Goal: Obtain resource: Download file/media

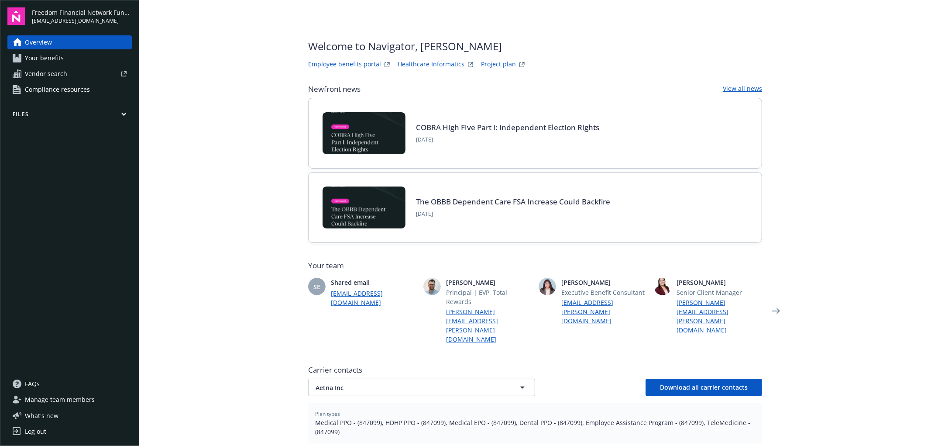
click at [338, 61] on link "Employee benefits portal" at bounding box center [344, 64] width 73 height 10
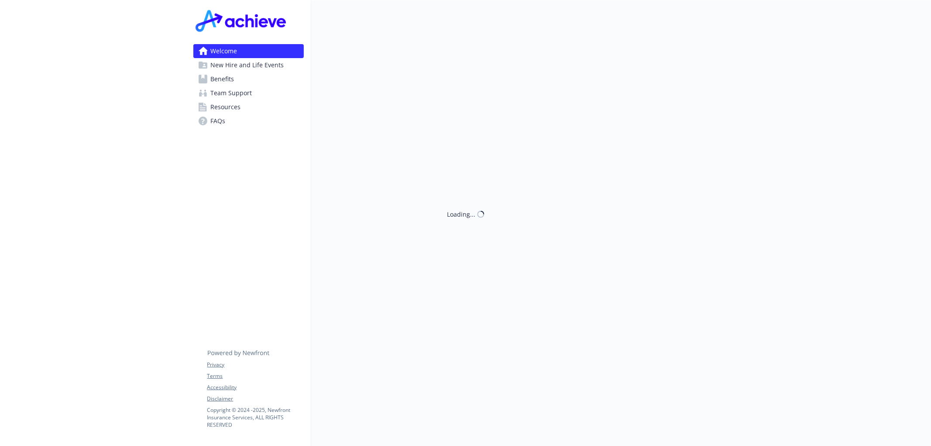
click at [221, 102] on span "Resources" at bounding box center [226, 107] width 30 height 14
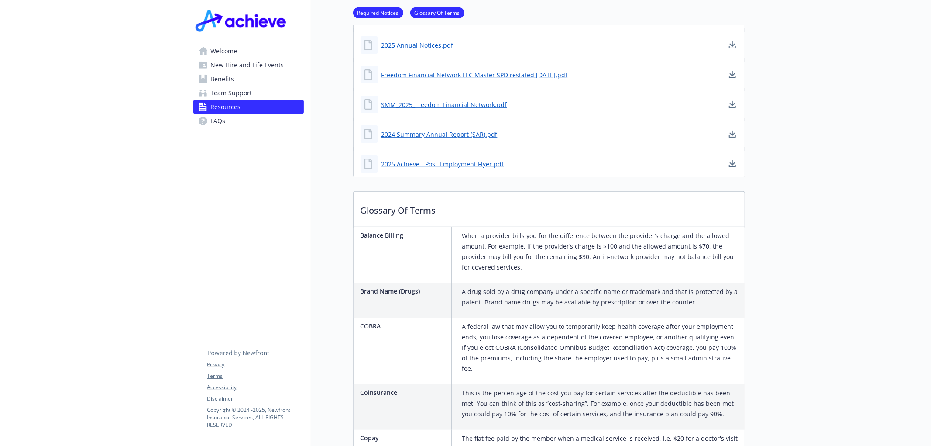
scroll to position [418, 0]
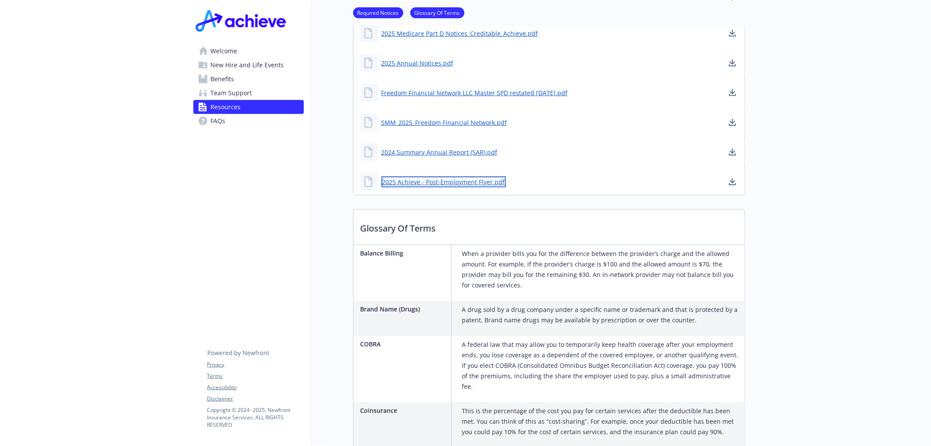
click at [467, 180] on link "2025 Achieve - Post-Employment Flyer.pdf" at bounding box center [443, 181] width 124 height 11
